Goal: Information Seeking & Learning: Learn about a topic

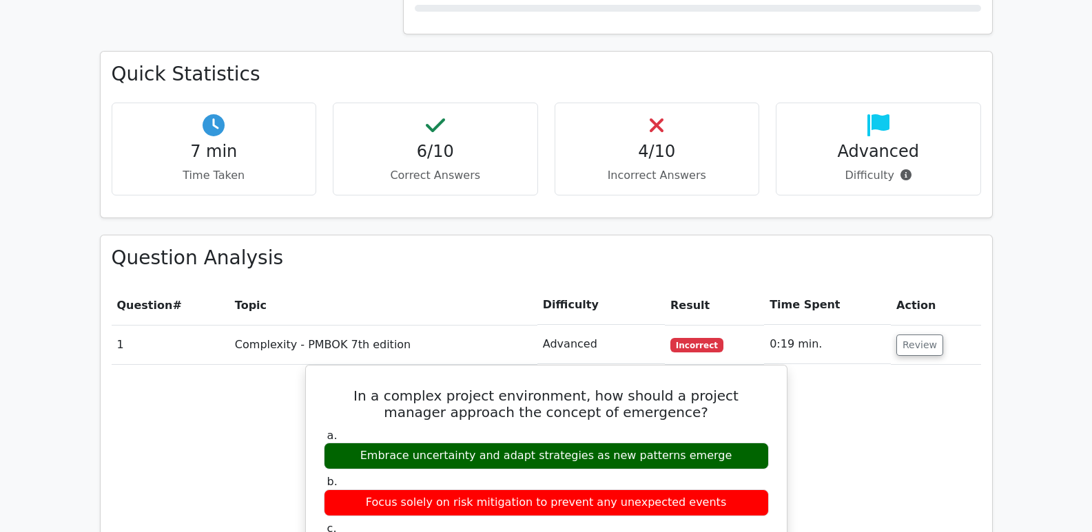
scroll to position [985, 0]
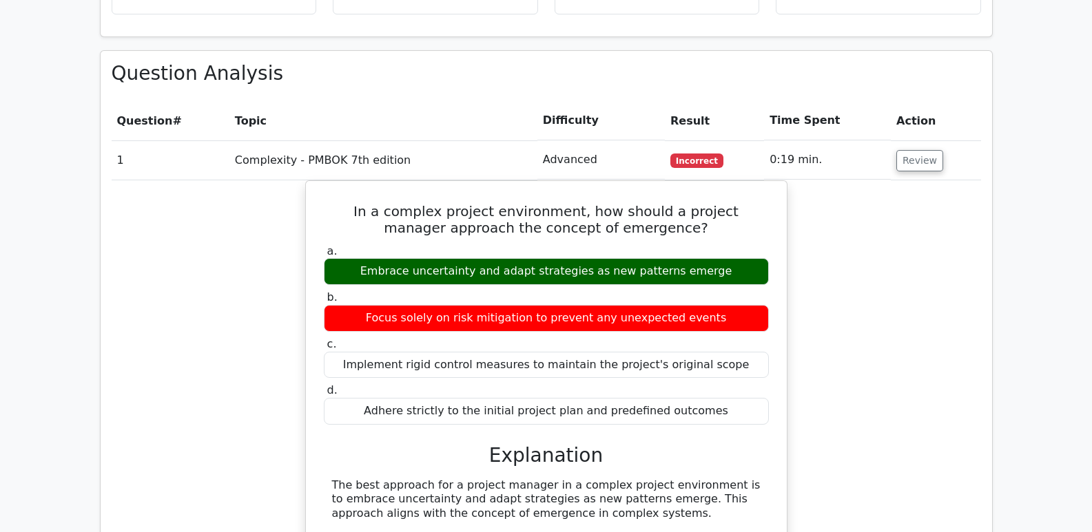
click at [459, 141] on td "Complexity - PMBOK 7th edition" at bounding box center [383, 160] width 308 height 39
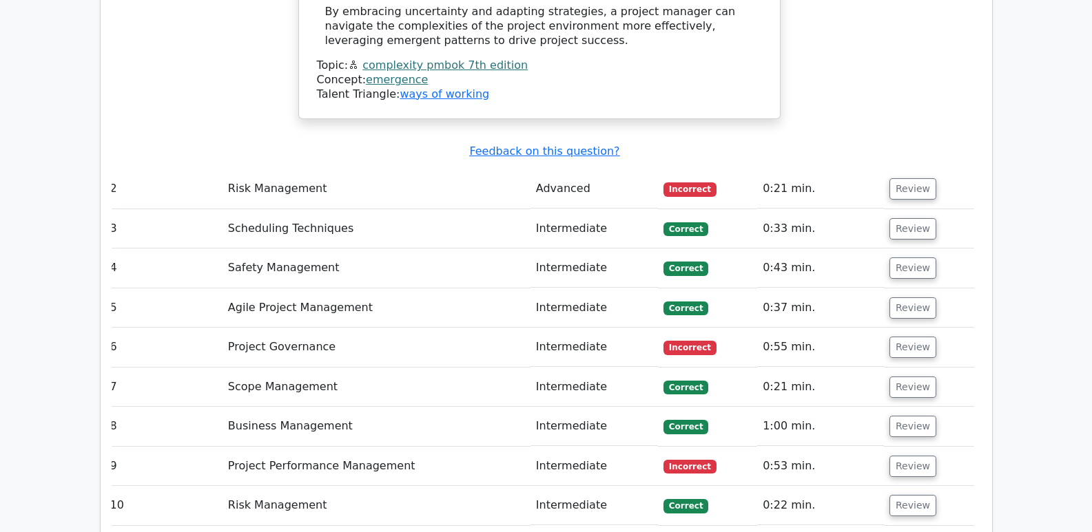
scroll to position [2042, 0]
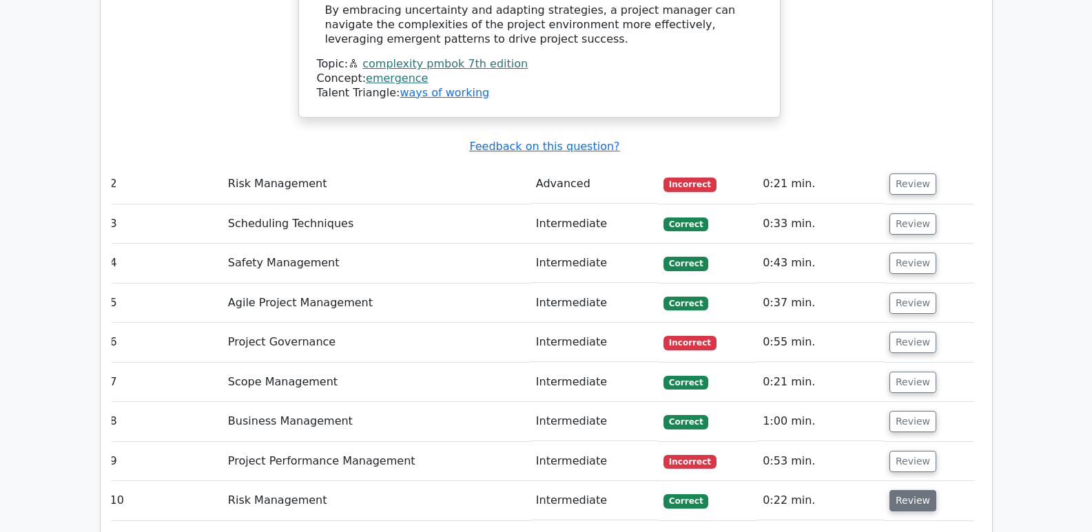
click at [910, 490] on button "Review" at bounding box center [912, 500] width 47 height 21
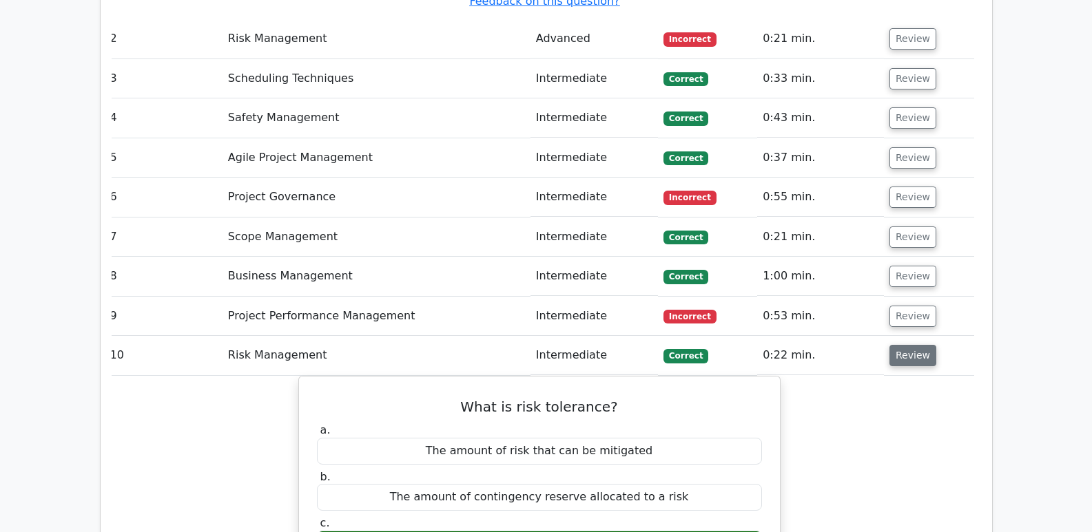
scroll to position [2188, 0]
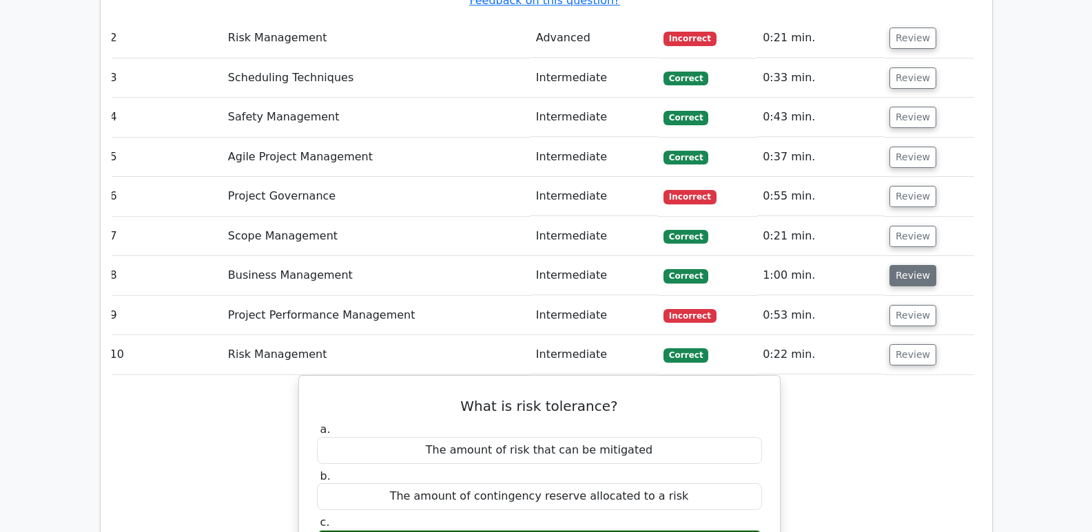
click at [895, 265] on button "Review" at bounding box center [912, 275] width 47 height 21
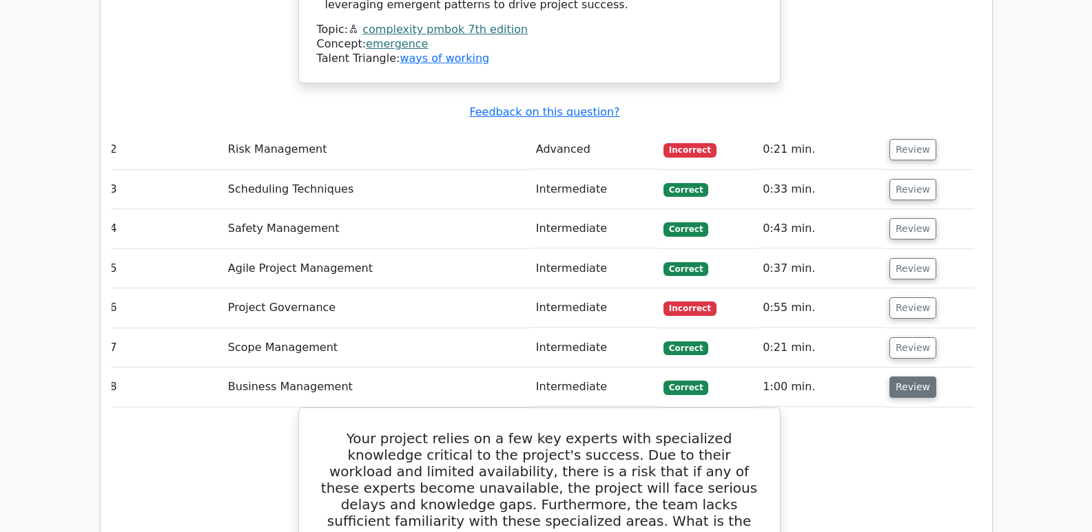
scroll to position [2077, 0]
click at [902, 258] on button "Review" at bounding box center [912, 268] width 47 height 21
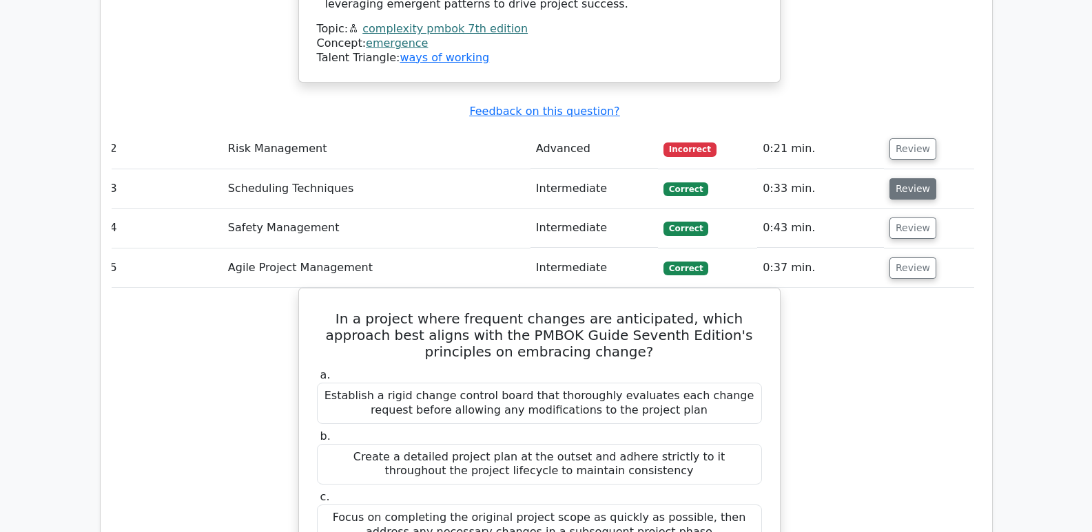
click at [904, 178] on button "Review" at bounding box center [912, 188] width 47 height 21
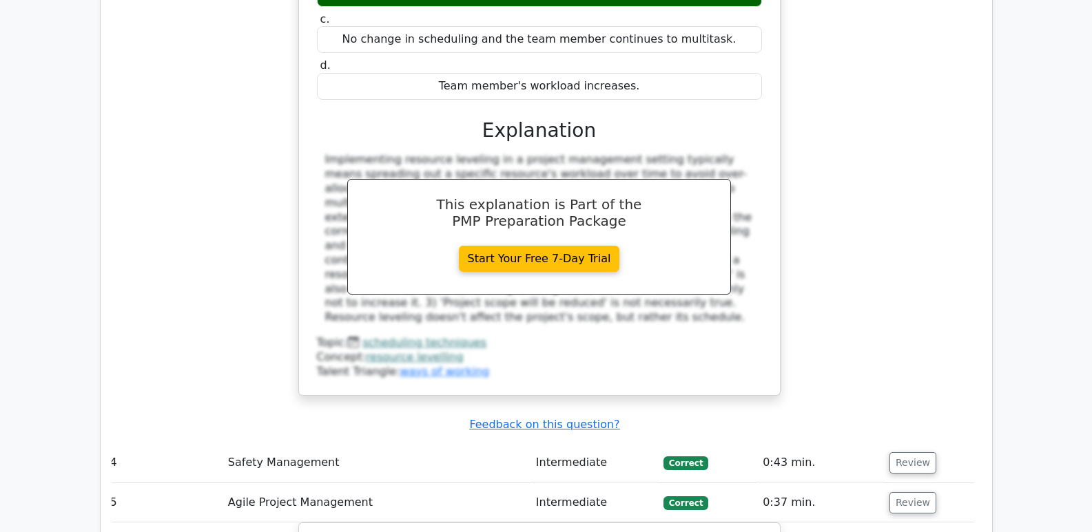
scroll to position [2465, 0]
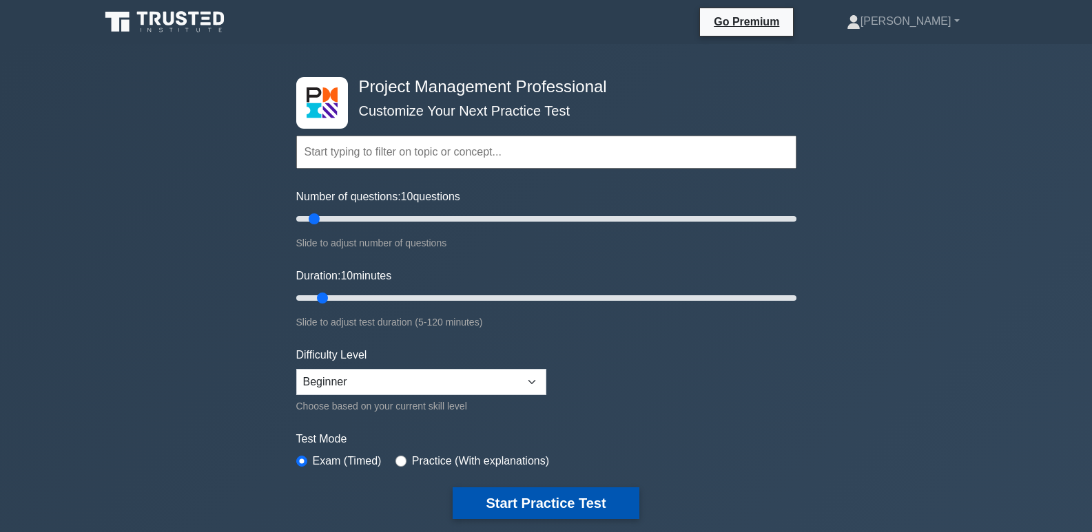
click at [553, 500] on button "Start Practice Test" at bounding box center [546, 504] width 186 height 32
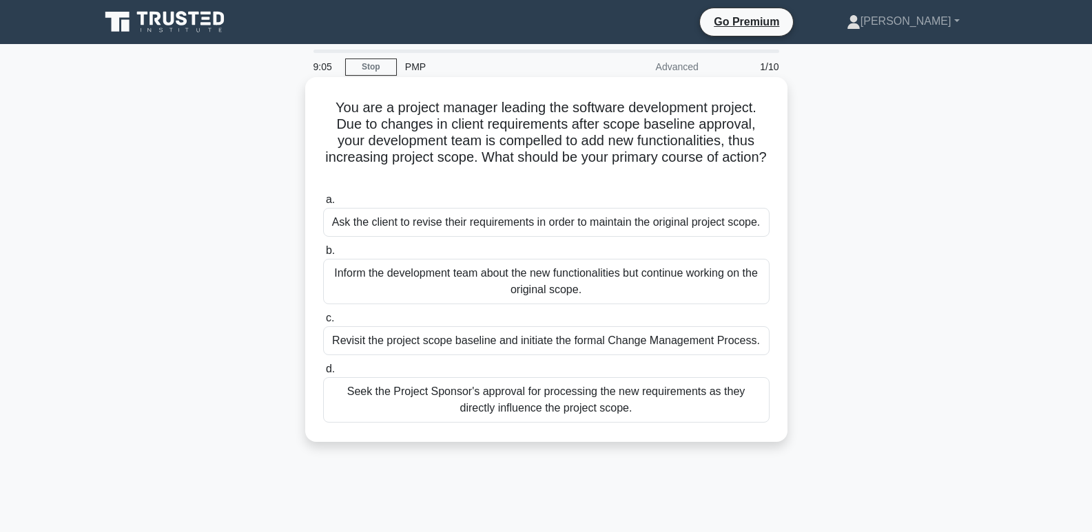
click at [484, 229] on div "Ask the client to revise their requirements in order to maintain the original p…" at bounding box center [546, 222] width 446 height 29
click at [323, 205] on input "a. Ask the client to revise their requirements in order to maintain the origina…" at bounding box center [323, 200] width 0 height 9
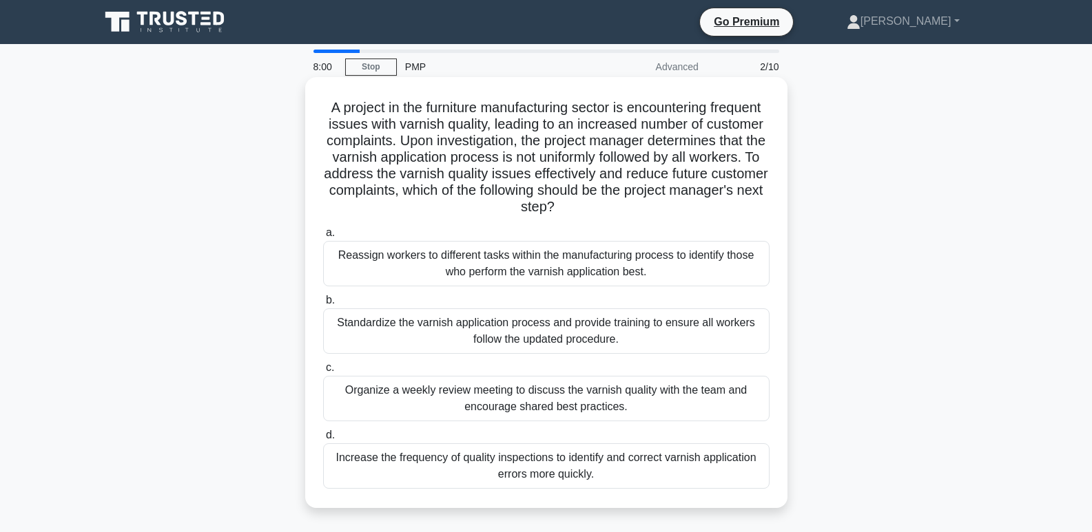
click at [497, 393] on div "Organize a weekly review meeting to discuss the varnish quality with the team a…" at bounding box center [546, 398] width 446 height 45
click at [323, 373] on input "c. Organize a weekly review meeting to discuss the varnish quality with the tea…" at bounding box center [323, 368] width 0 height 9
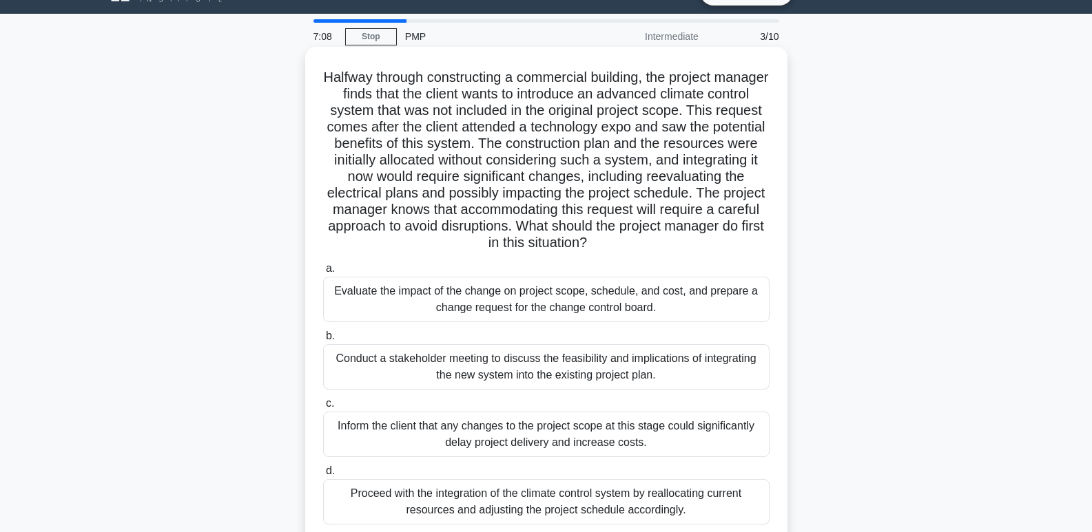
scroll to position [31, 0]
click at [487, 370] on div "Conduct a stakeholder meeting to discuss the feasibility and implications of in…" at bounding box center [546, 366] width 446 height 45
click at [323, 340] on input "b. Conduct a stakeholder meeting to discuss the feasibility and implications of…" at bounding box center [323, 335] width 0 height 9
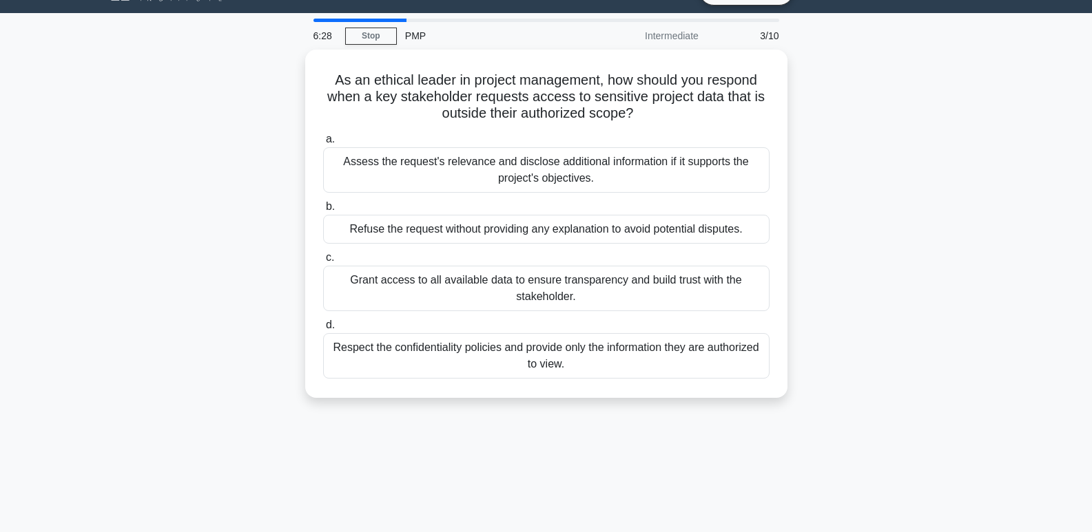
scroll to position [0, 0]
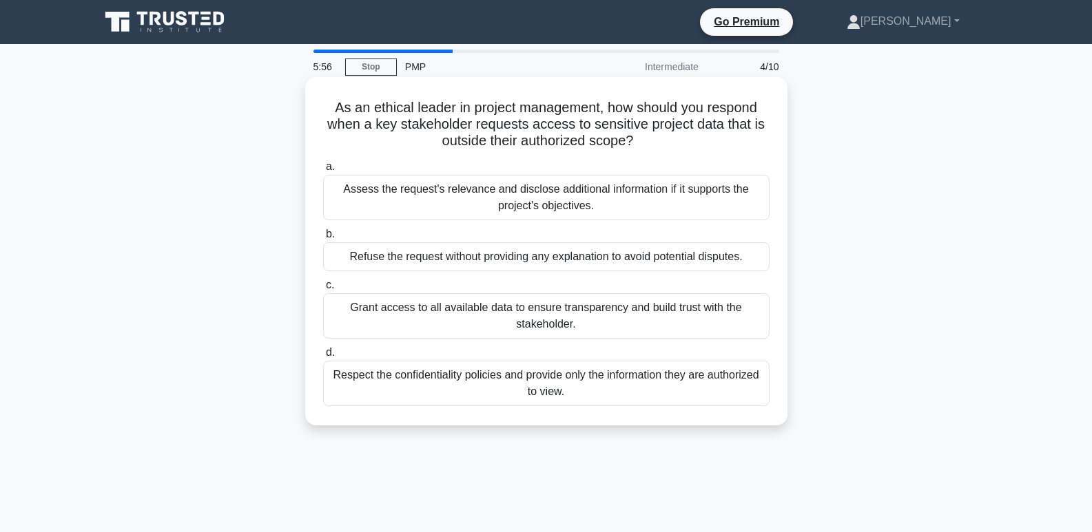
click at [488, 383] on div "Respect the confidentiality policies and provide only the information they are …" at bounding box center [546, 383] width 446 height 45
click at [323, 357] on input "d. Respect the confidentiality policies and provide only the information they a…" at bounding box center [323, 353] width 0 height 9
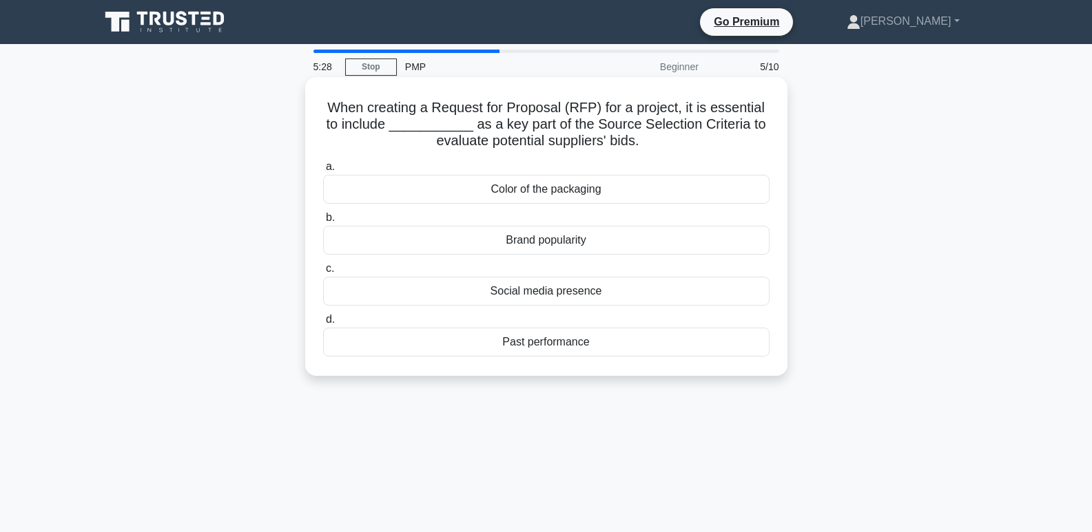
click at [501, 343] on div "Past performance" at bounding box center [546, 342] width 446 height 29
click at [323, 324] on input "d. Past performance" at bounding box center [323, 319] width 0 height 9
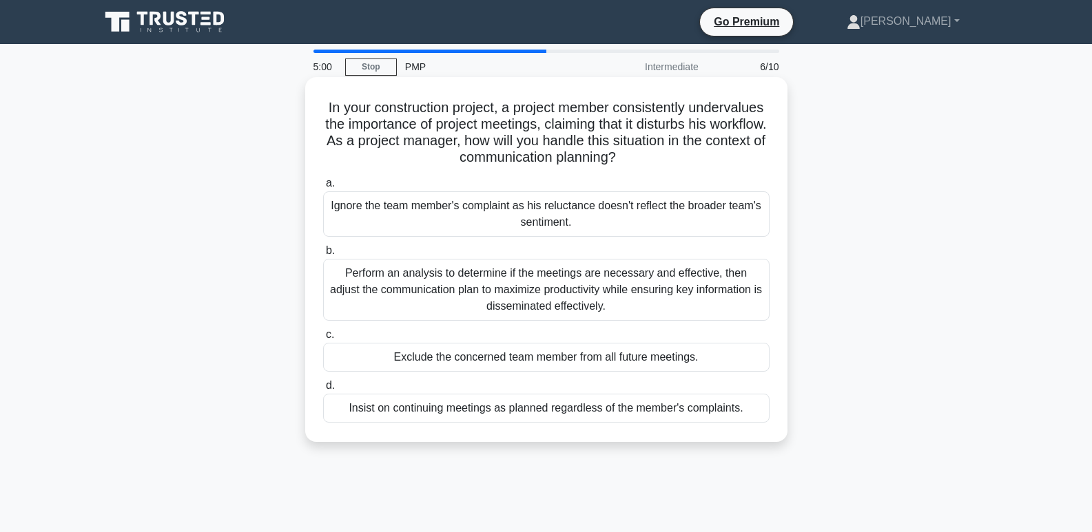
click at [516, 305] on div "Perform an analysis to determine if the meetings are necessary and effective, t…" at bounding box center [546, 290] width 446 height 62
click at [323, 256] on input "b. Perform an analysis to determine if the meetings are necessary and effective…" at bounding box center [323, 251] width 0 height 9
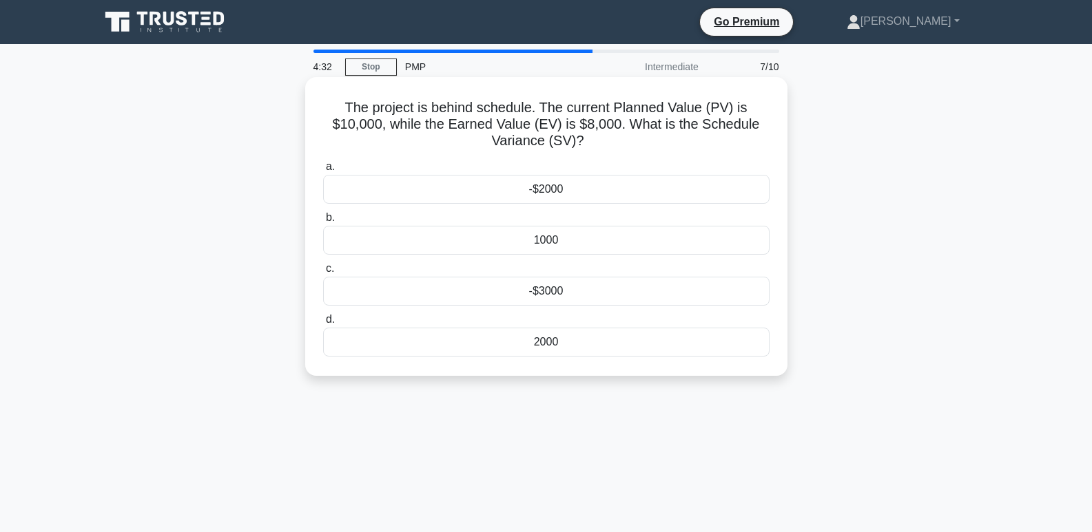
click at [560, 195] on div "-$2000" at bounding box center [546, 189] width 446 height 29
click at [323, 172] on input "a. -$2000" at bounding box center [323, 167] width 0 height 9
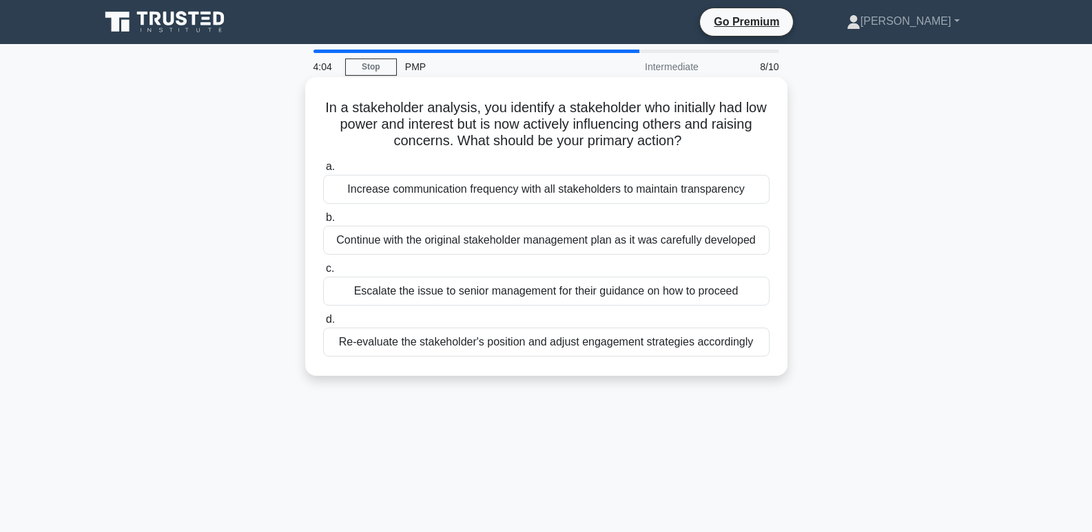
click at [557, 346] on div "Re-evaluate the stakeholder's position and adjust engagement strategies accordi…" at bounding box center [546, 342] width 446 height 29
click at [323, 324] on input "d. Re-evaluate the stakeholder's position and adjust engagement strategies acco…" at bounding box center [323, 319] width 0 height 9
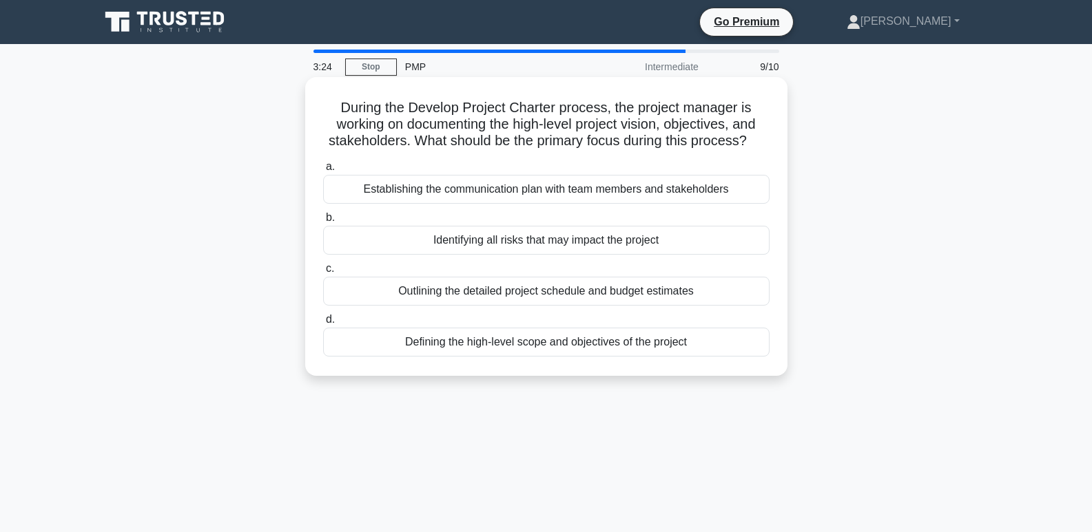
click at [567, 191] on div "Establishing the communication plan with team members and stakeholders" at bounding box center [546, 189] width 446 height 29
click at [323, 172] on input "a. Establishing the communication plan with team members and stakeholders" at bounding box center [323, 167] width 0 height 9
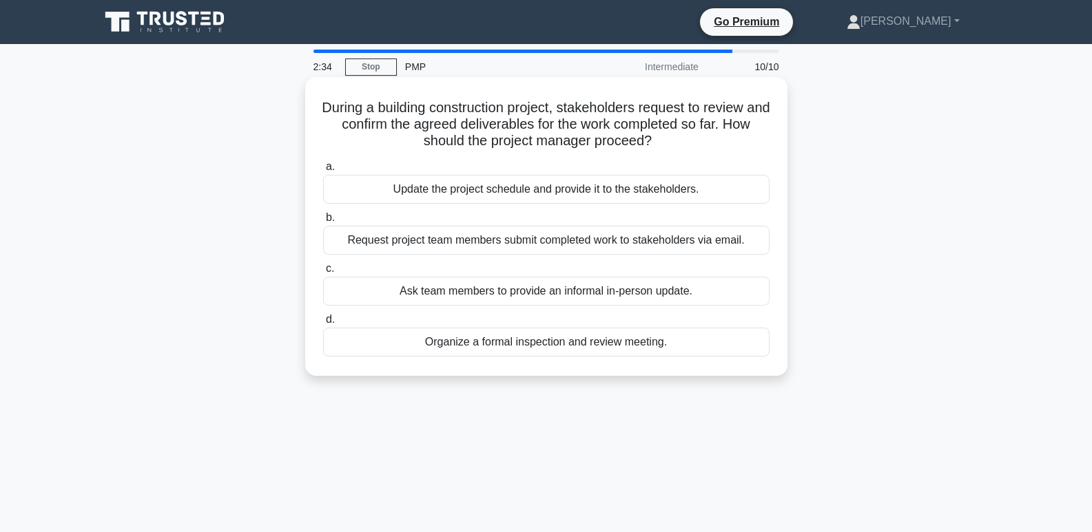
click at [534, 238] on div "Request project team members submit completed work to stakeholders via email." at bounding box center [546, 240] width 446 height 29
click at [323, 222] on input "b. Request project team members submit completed work to stakeholders via email." at bounding box center [323, 218] width 0 height 9
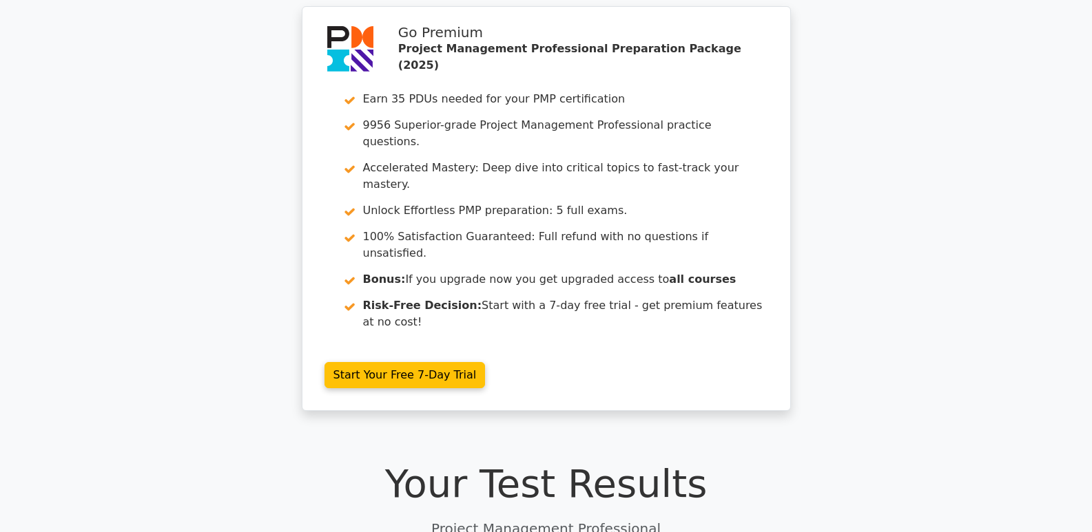
scroll to position [45, 0]
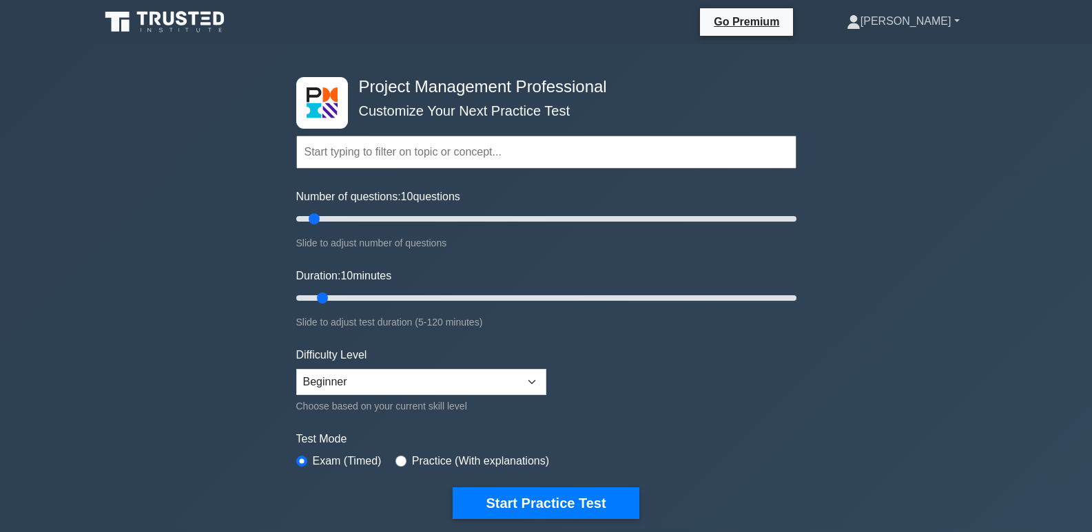
click at [955, 15] on link "[PERSON_NAME]" at bounding box center [902, 22] width 179 height 28
click at [899, 50] on link "Profile" at bounding box center [868, 54] width 109 height 22
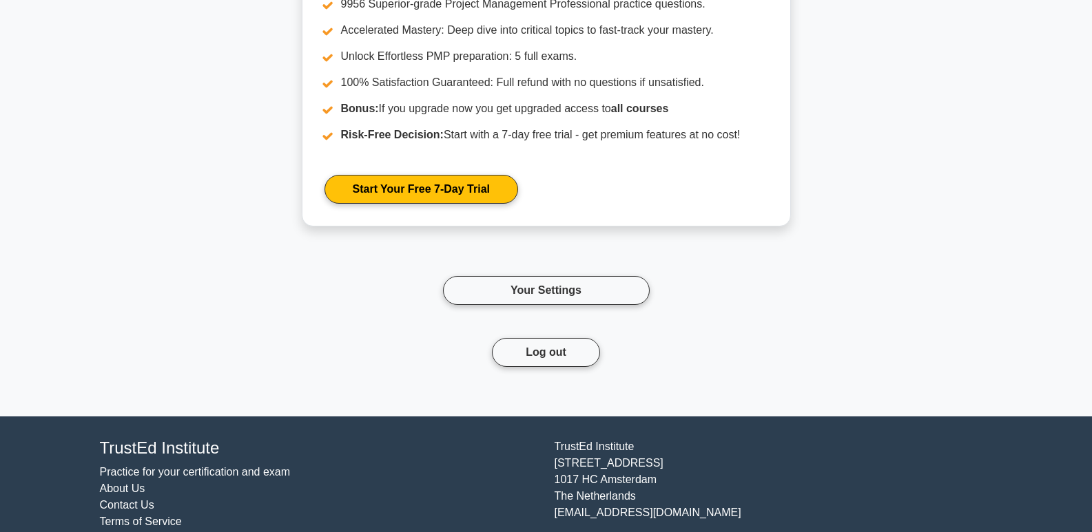
scroll to position [1924, 0]
